Goal: Task Accomplishment & Management: Use online tool/utility

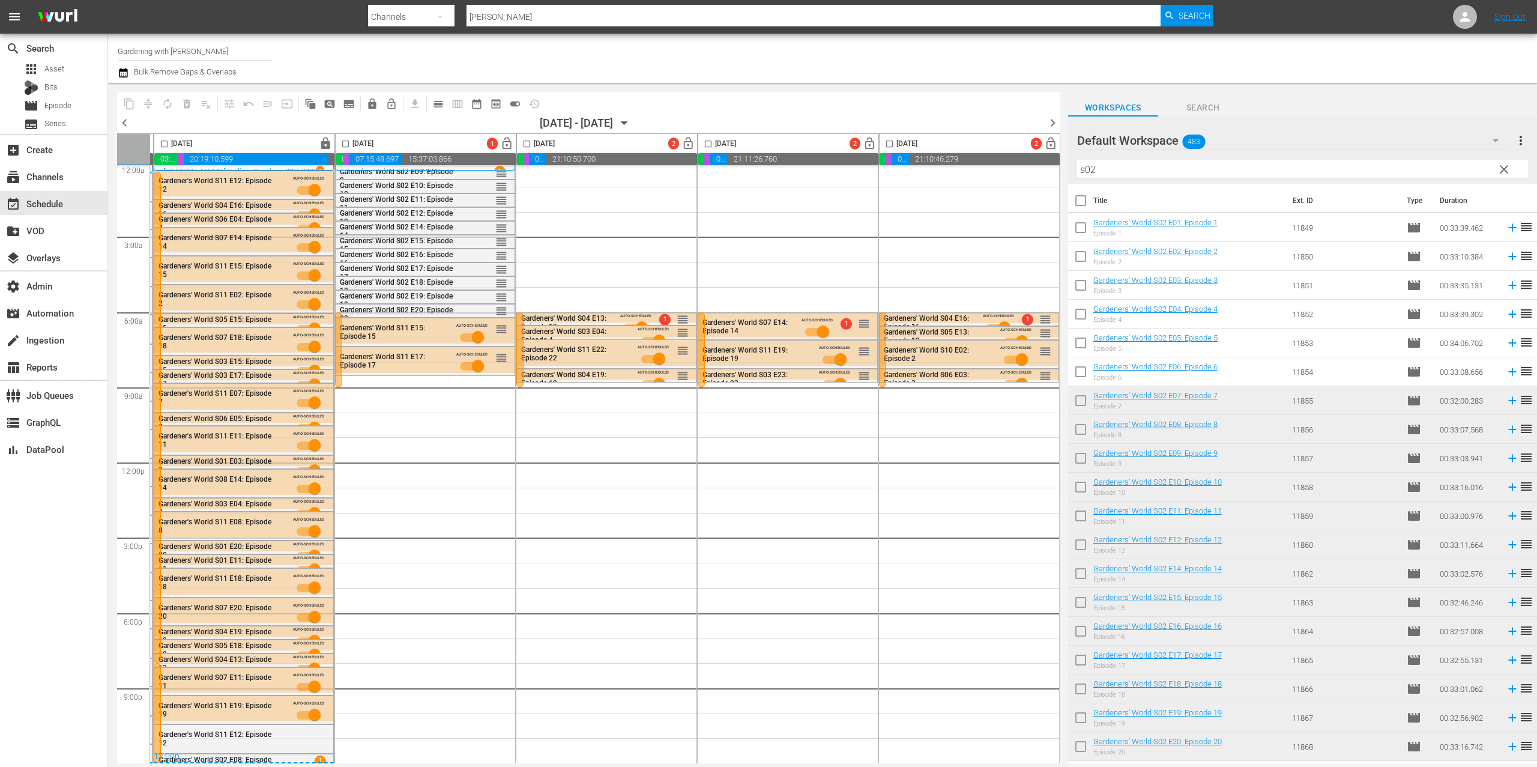
scroll to position [10, 364]
click at [328, 103] on span "pageview_outlined" at bounding box center [330, 104] width 12 height 12
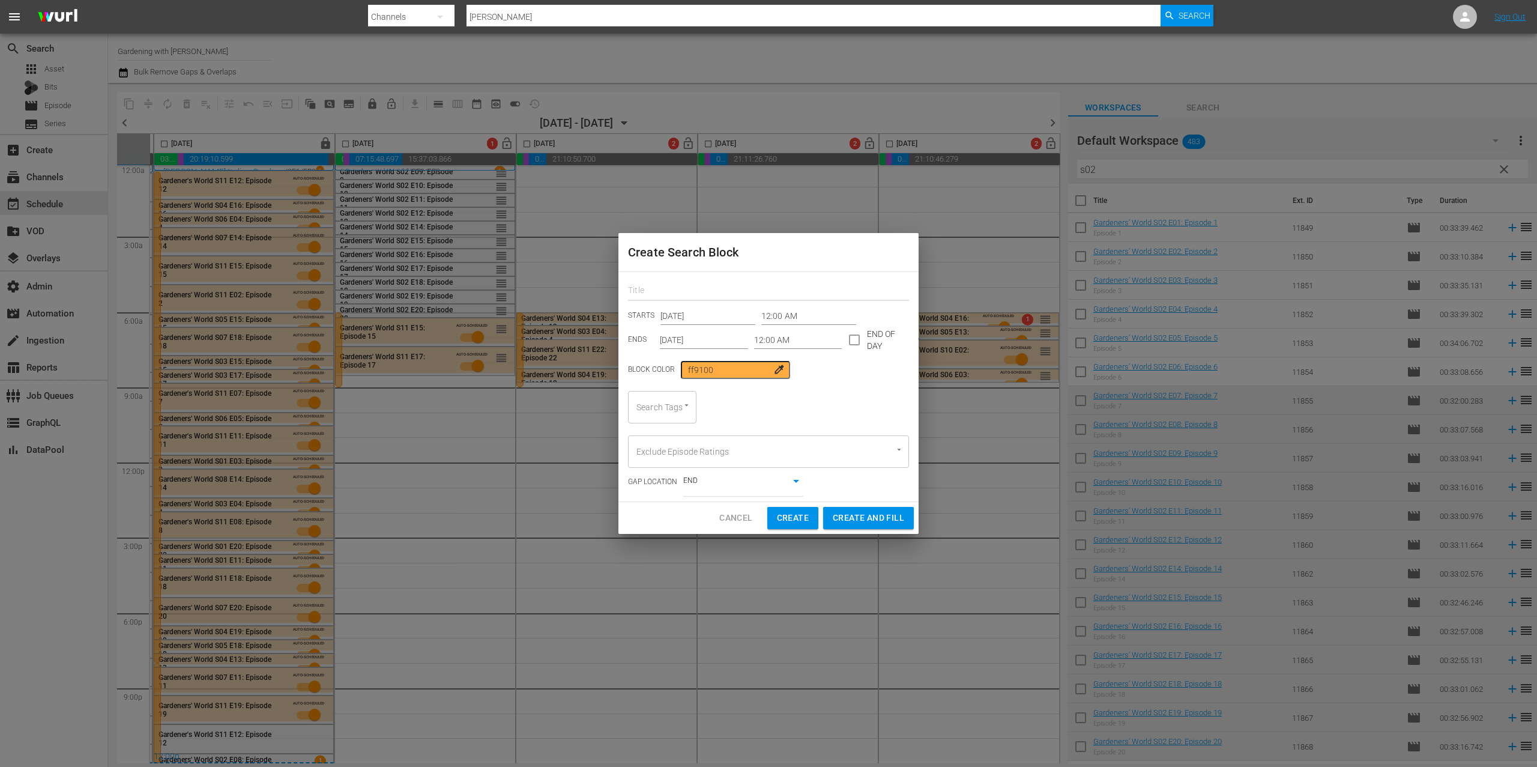
click at [764, 291] on input "text" at bounding box center [768, 291] width 281 height 19
type input "summer pms"
click at [717, 312] on input "[DATE]" at bounding box center [707, 316] width 95 height 18
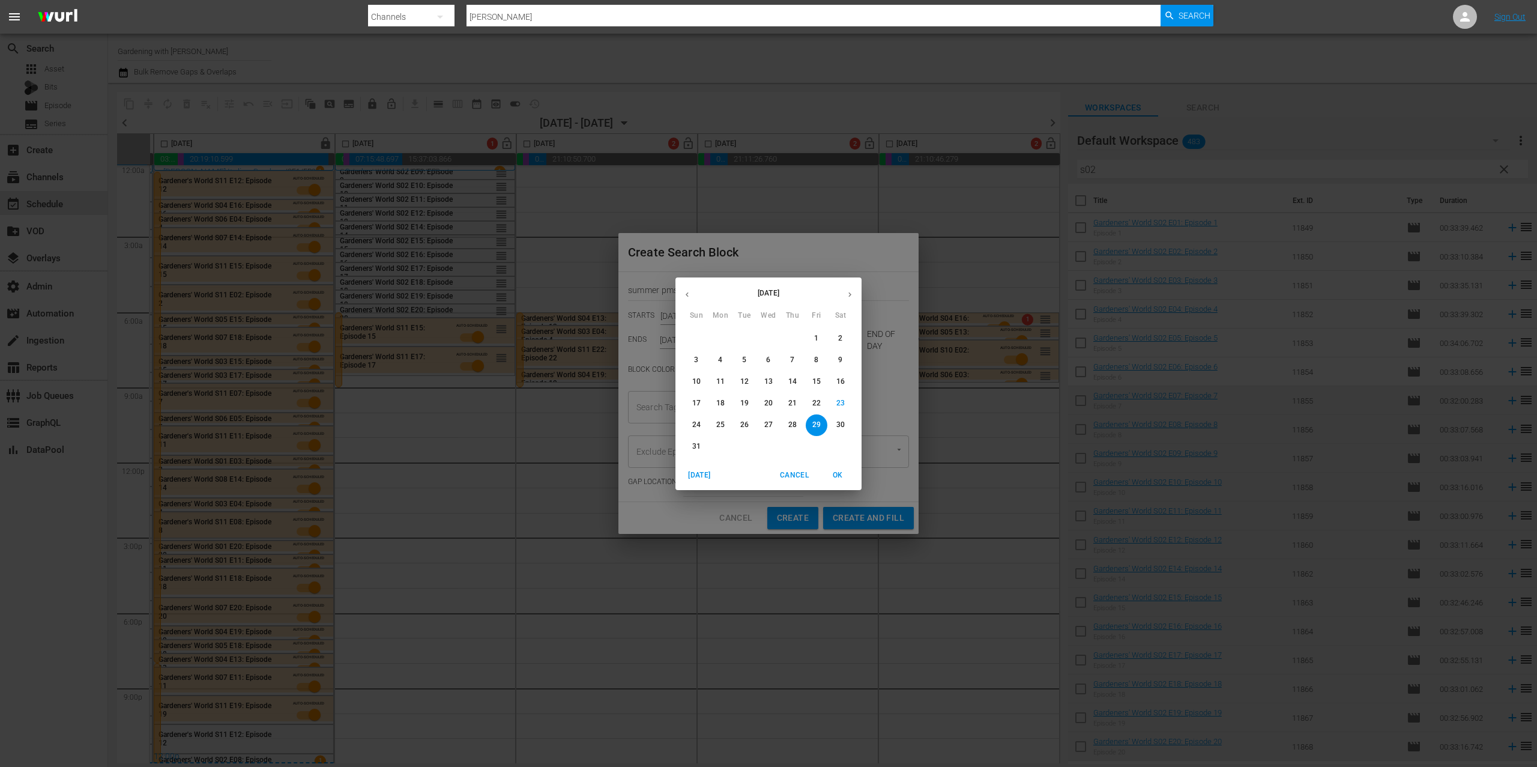
click at [809, 331] on button "1" at bounding box center [817, 339] width 22 height 22
type input "[DATE]"
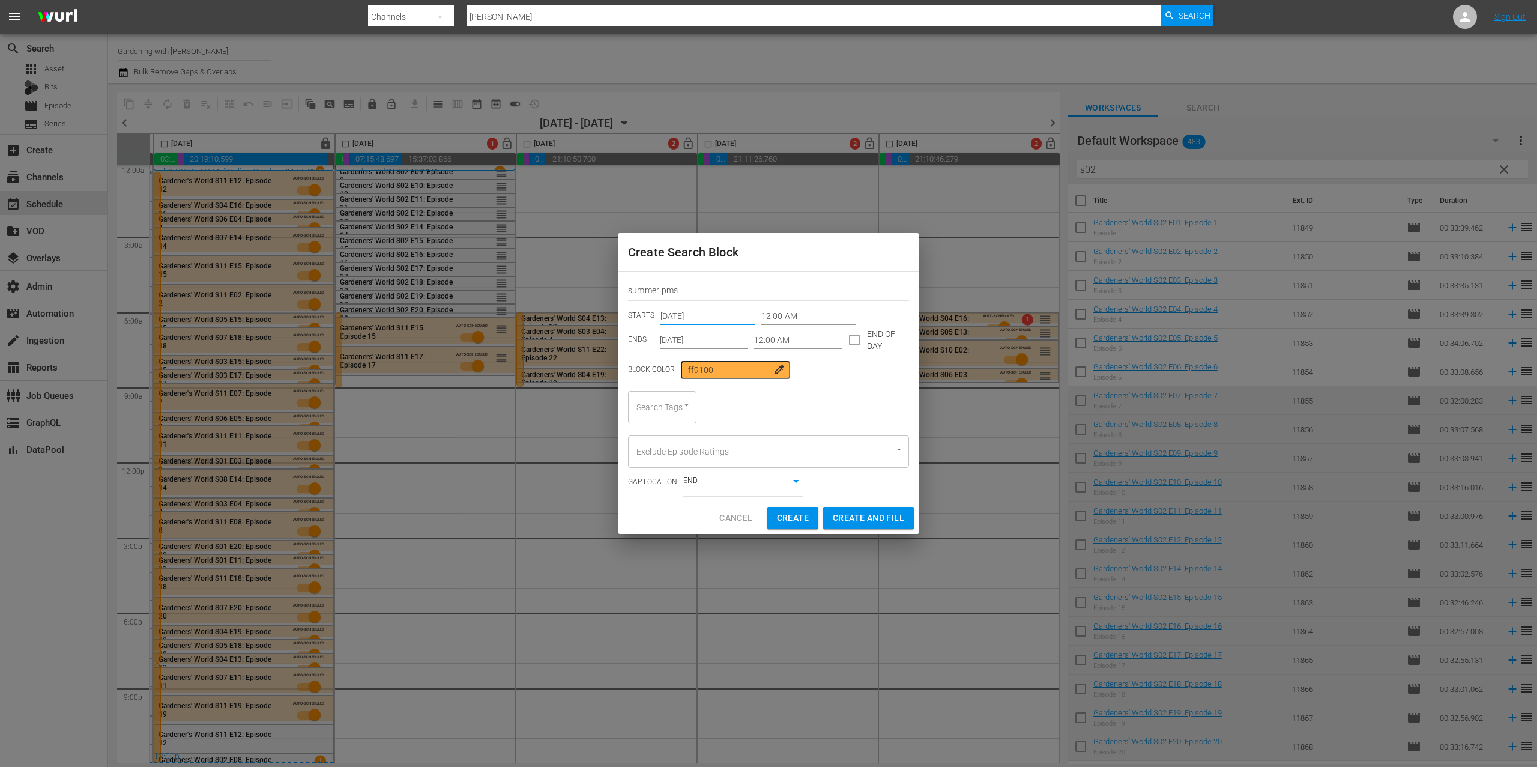
click at [696, 339] on input "[DATE]" at bounding box center [704, 340] width 88 height 18
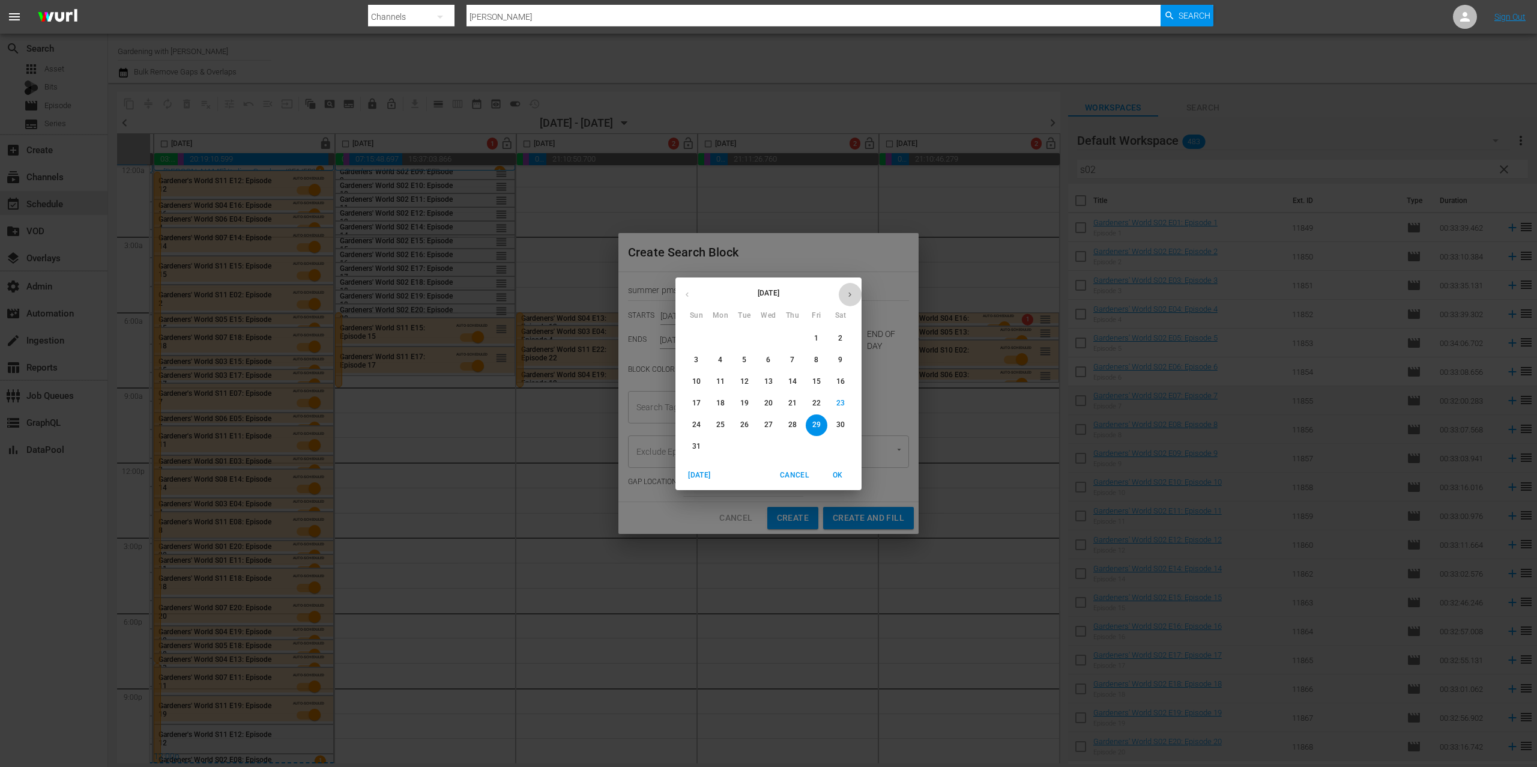
click at [848, 292] on icon "button" at bounding box center [849, 294] width 9 height 9
click at [703, 381] on span "14" at bounding box center [697, 381] width 22 height 10
type input "[DATE]"
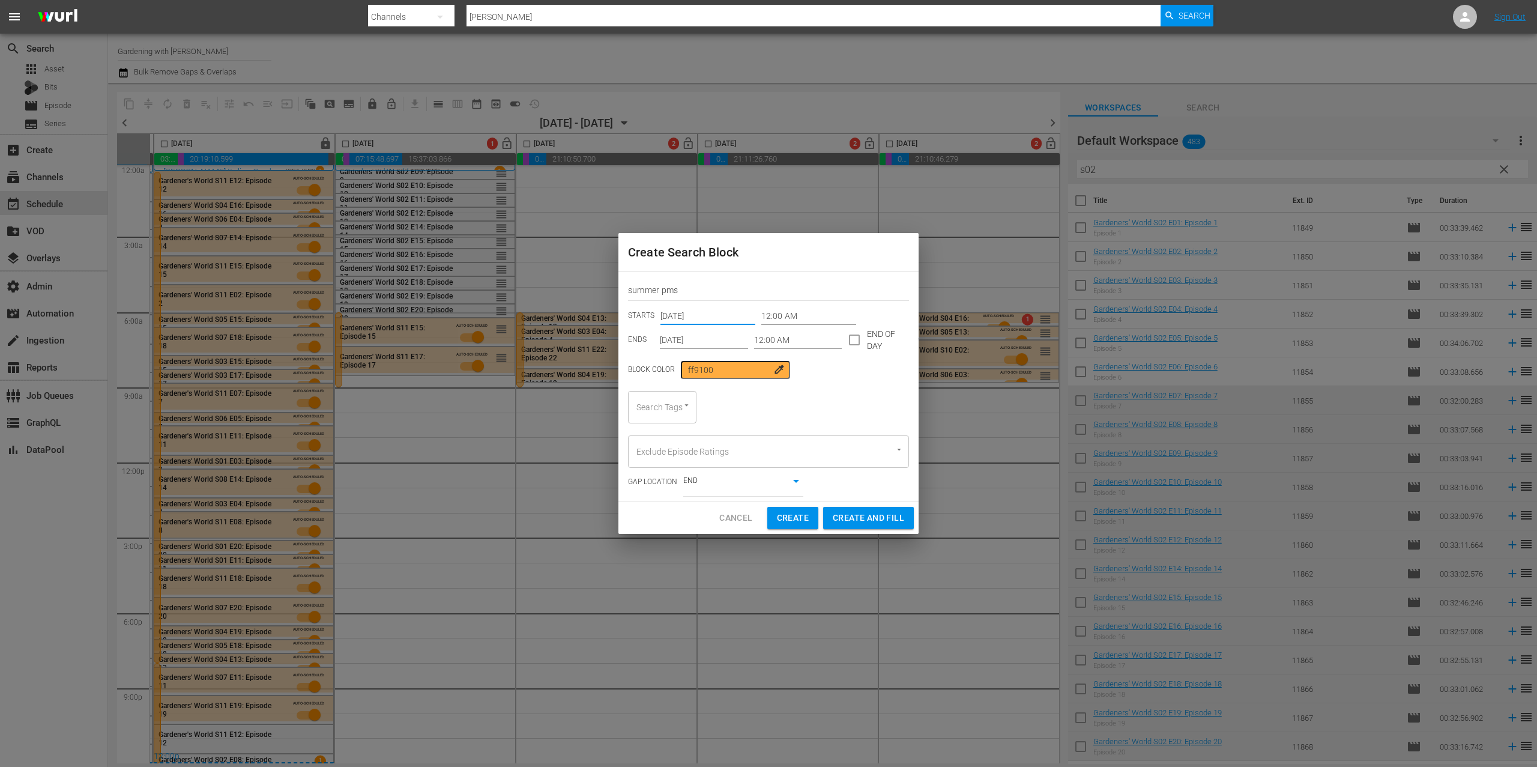
click at [698, 315] on input "[DATE]" at bounding box center [707, 316] width 95 height 18
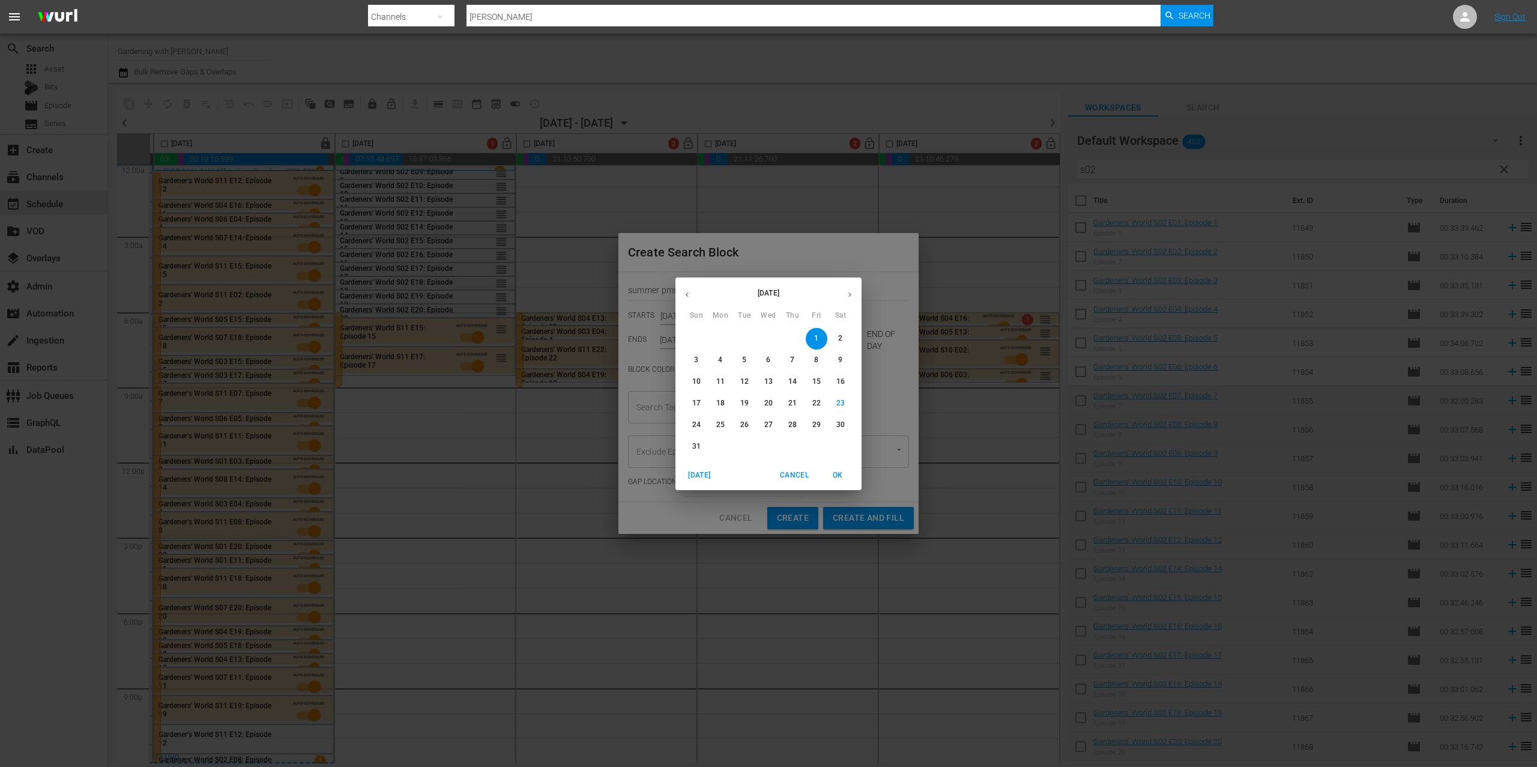
click at [849, 292] on icon "button" at bounding box center [849, 294] width 3 height 5
click at [720, 341] on p "1" at bounding box center [720, 338] width 4 height 10
type input "[DATE]"
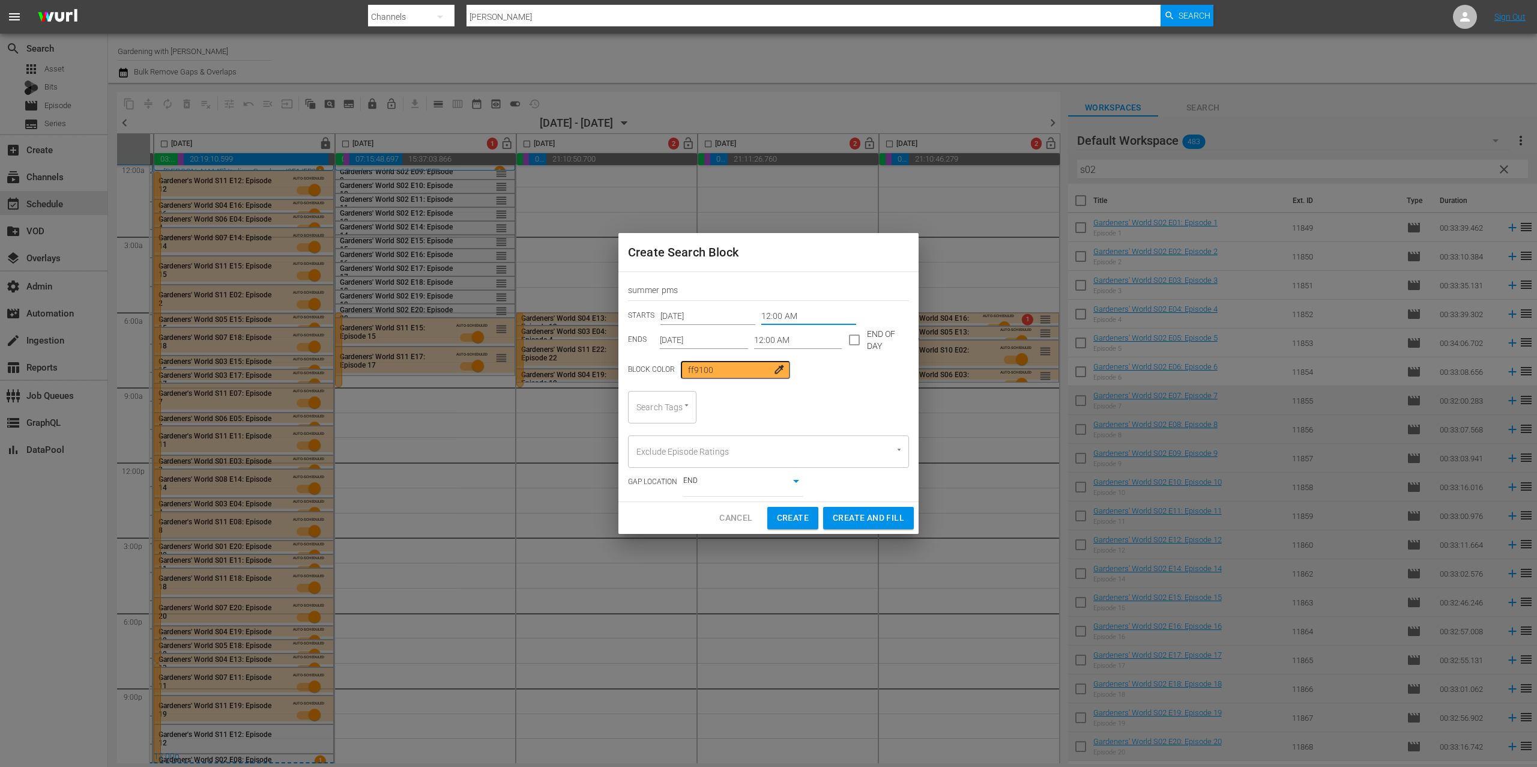
click at [774, 310] on input "12:00 AM" at bounding box center [808, 316] width 95 height 18
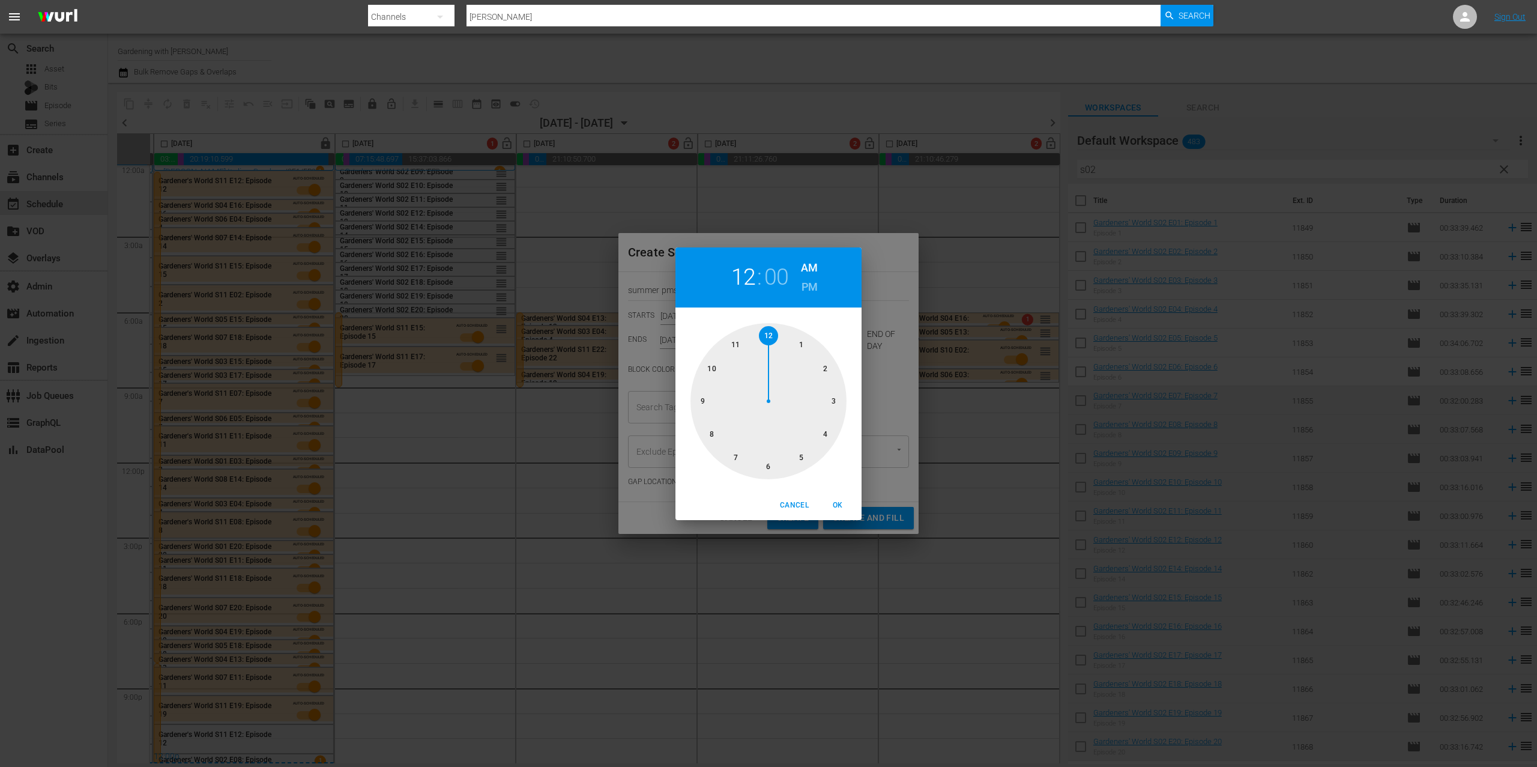
click at [711, 426] on div at bounding box center [768, 401] width 156 height 156
click at [809, 278] on h6 "PM" at bounding box center [809, 286] width 16 height 19
click at [837, 507] on span "OK" at bounding box center [837, 505] width 29 height 13
type input "08:00 PM"
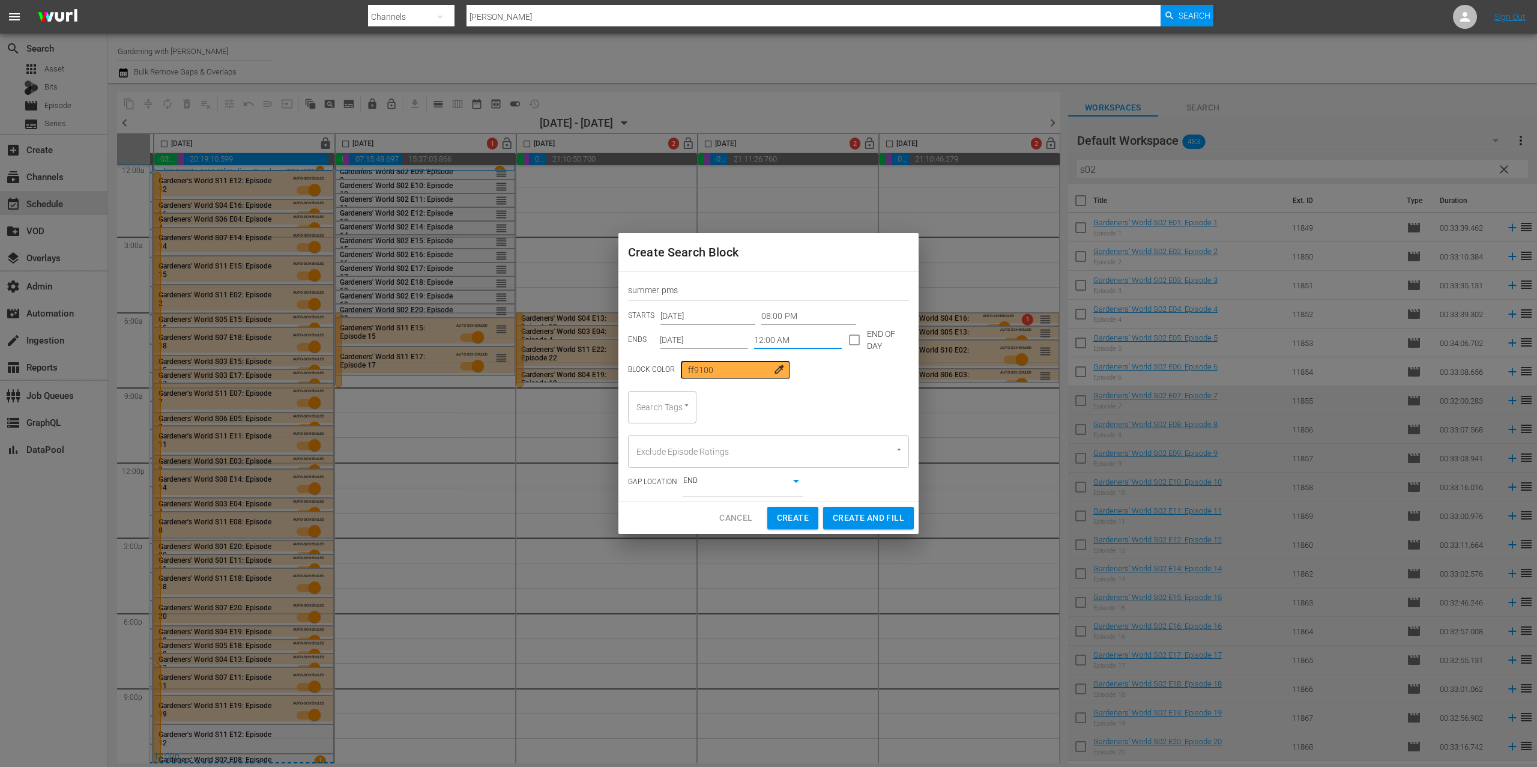
click at [787, 340] on input "12:00 AM" at bounding box center [798, 340] width 88 height 18
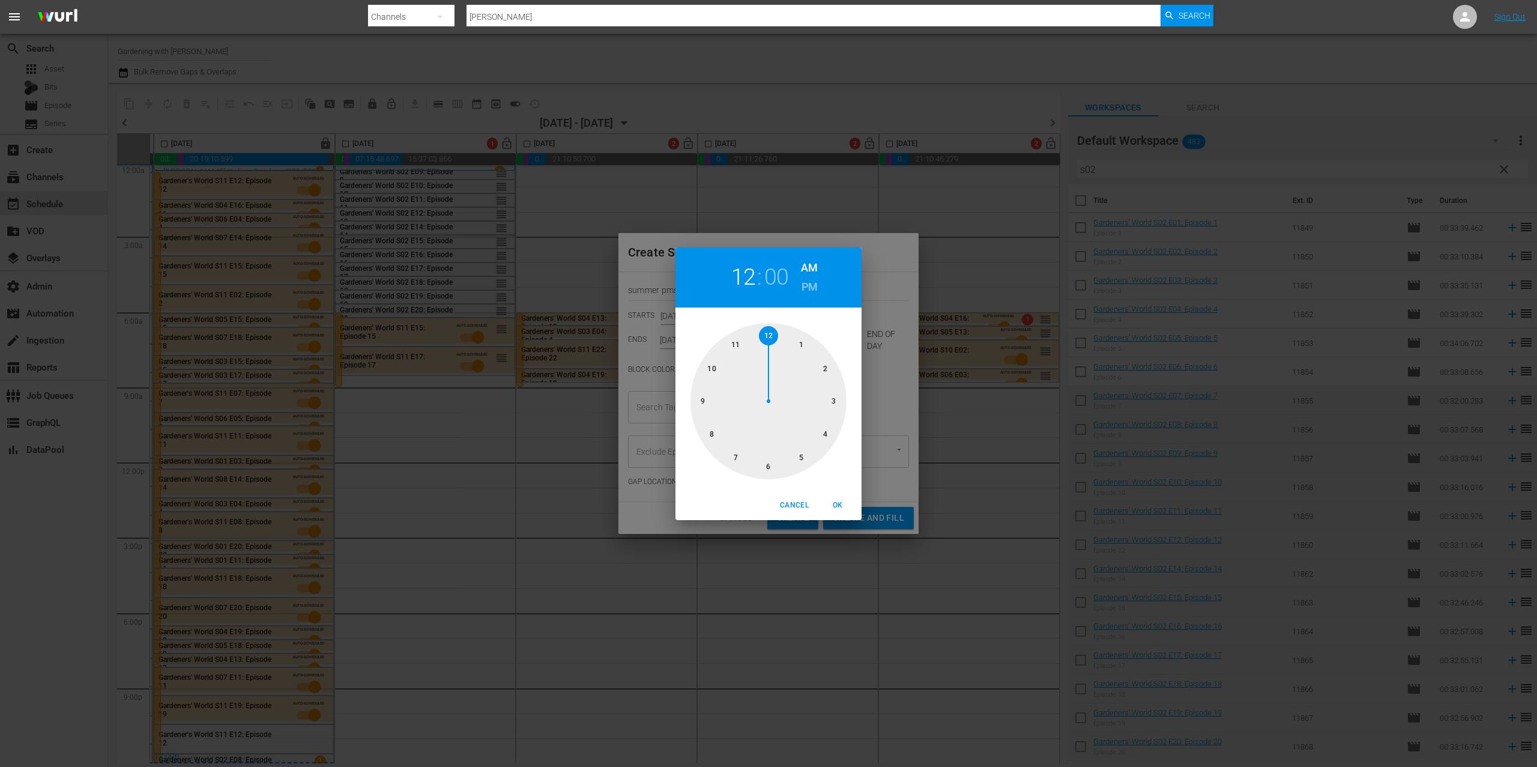
click at [801, 514] on div "Cancel OK" at bounding box center [768, 504] width 186 height 29
click at [804, 495] on button "Cancel" at bounding box center [794, 505] width 38 height 20
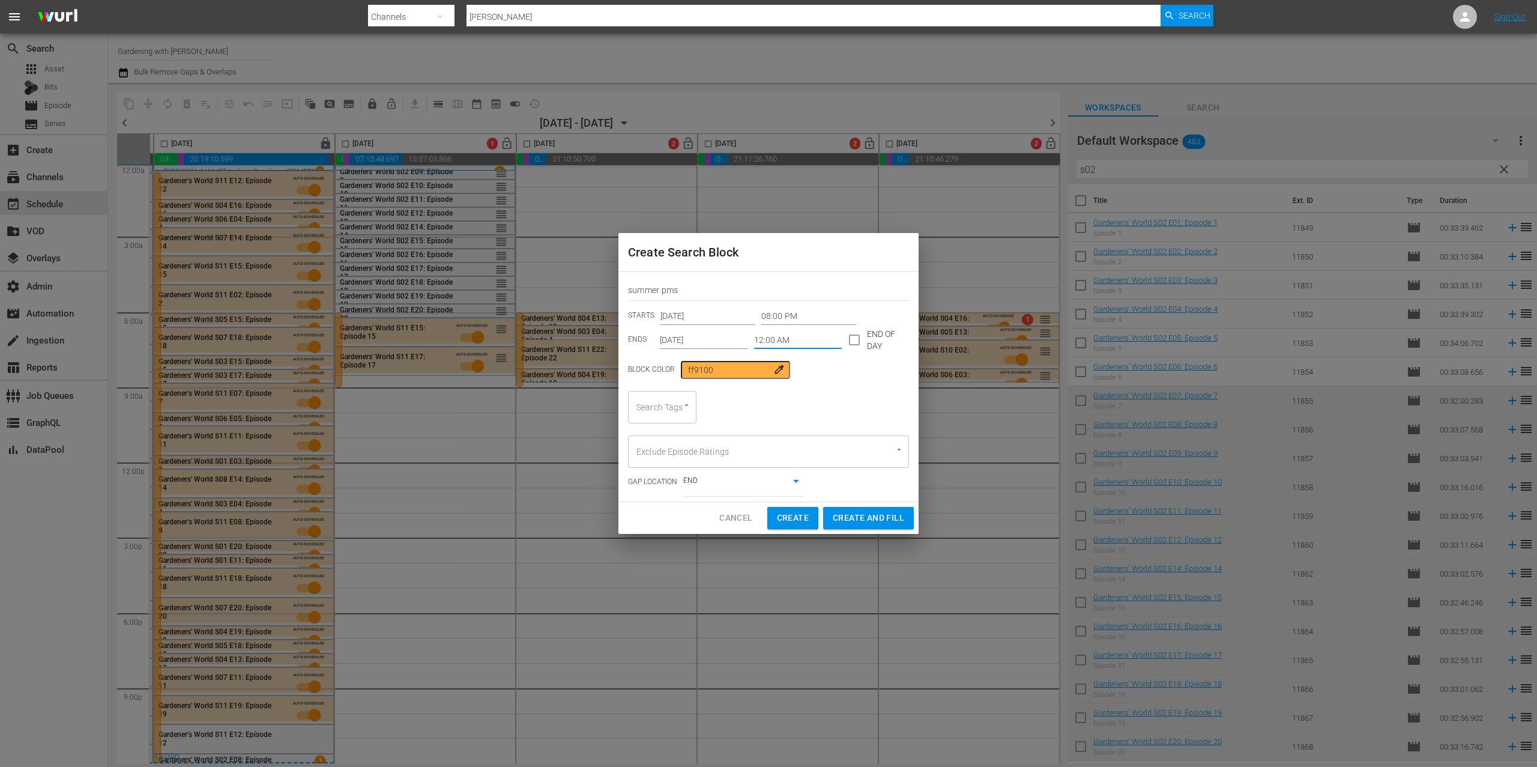
click at [849, 345] on input "checkbox" at bounding box center [854, 342] width 25 height 25
checkbox input "true"
click at [672, 405] on div at bounding box center [681, 405] width 22 height 13
type input "summ"
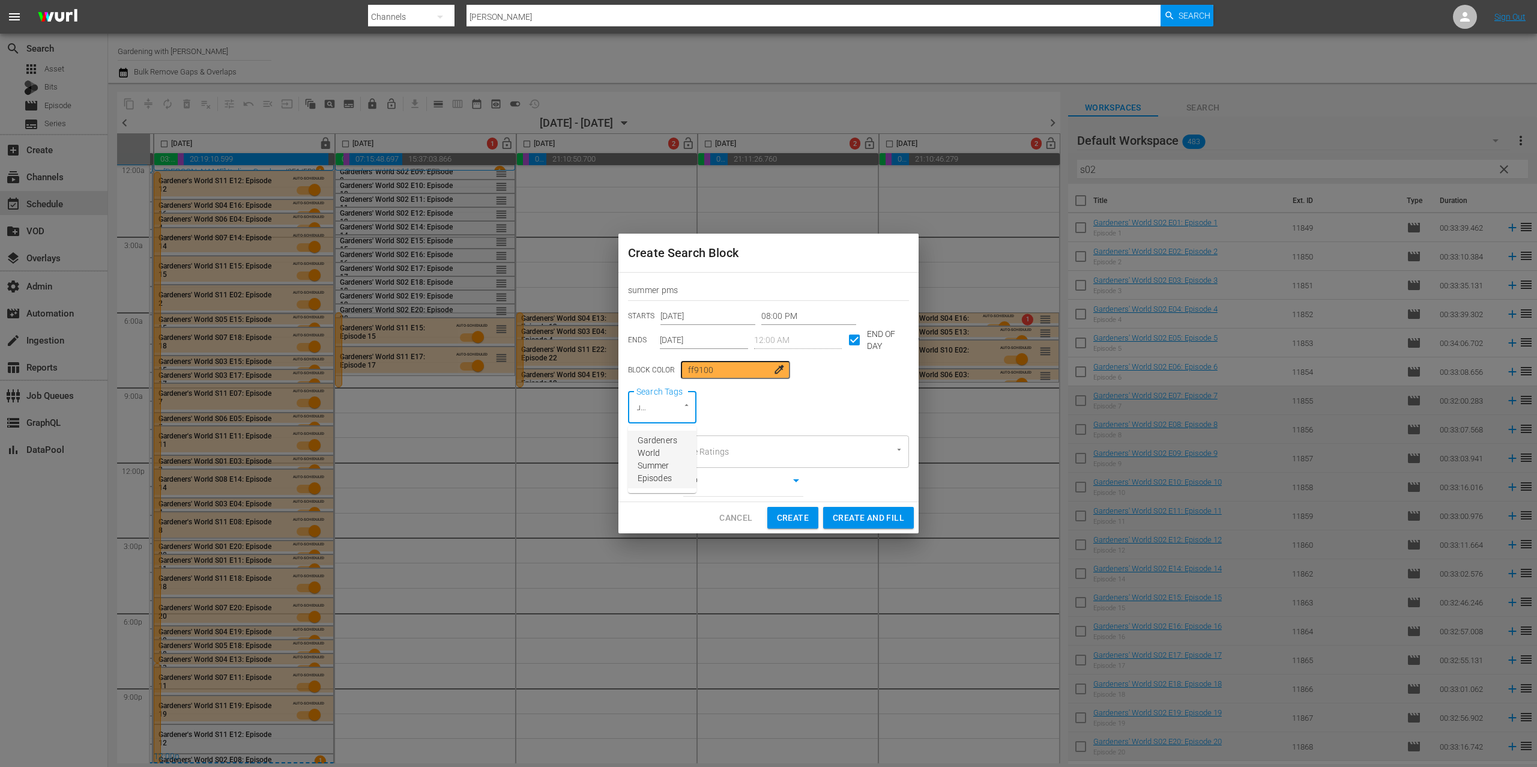
click at [661, 468] on span "Gardeners World Summer Episodes" at bounding box center [662, 459] width 49 height 50
click at [867, 515] on span "Create and Fill" at bounding box center [868, 517] width 71 height 15
type input "[DATE]"
type input "12:00 AM"
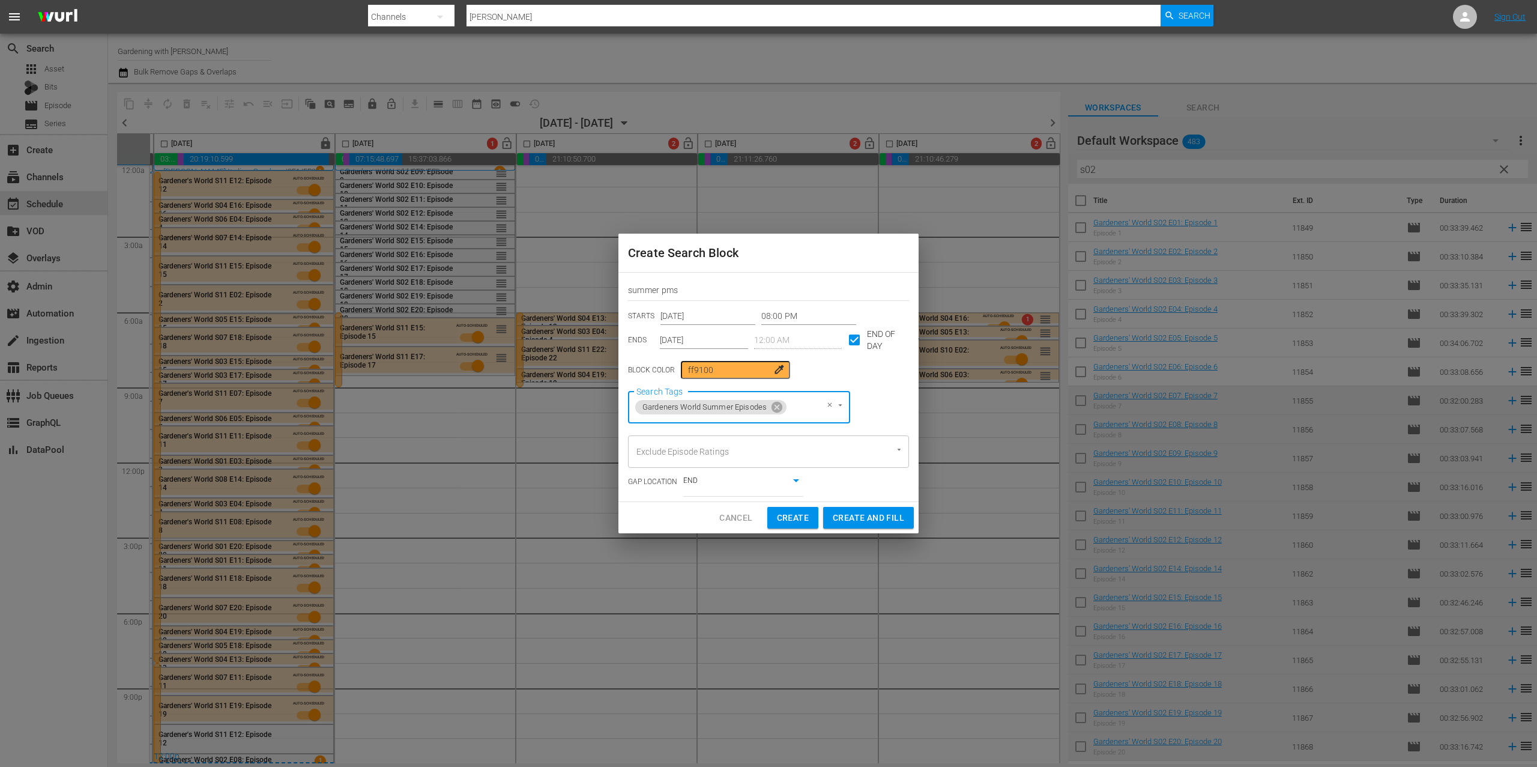
type input "[DATE]"
checkbox input "false"
